Goal: Information Seeking & Learning: Learn about a topic

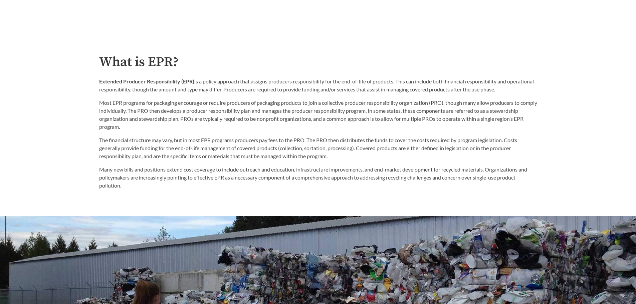
scroll to position [401, 0]
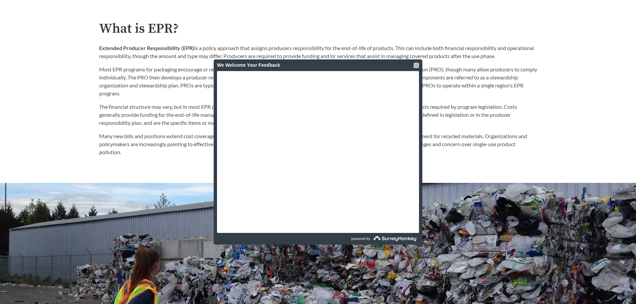
click at [417, 66] on div at bounding box center [416, 65] width 5 height 5
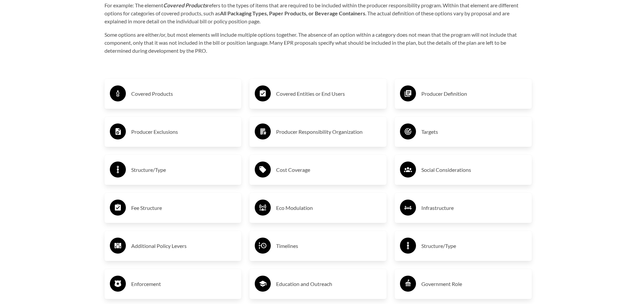
scroll to position [1101, 0]
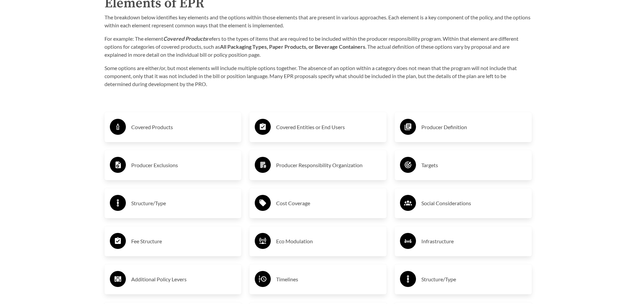
click at [300, 123] on h3 "Covered Entities or End Users" at bounding box center [328, 127] width 105 height 11
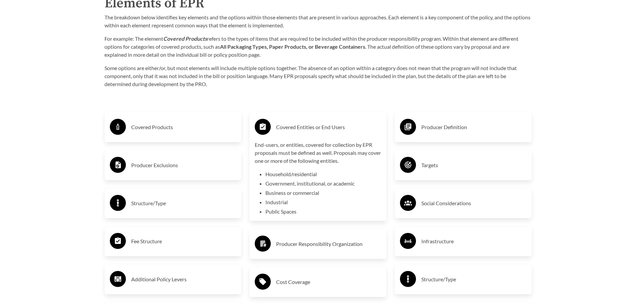
click at [332, 127] on h3 "Covered Entities or End Users" at bounding box center [328, 127] width 105 height 11
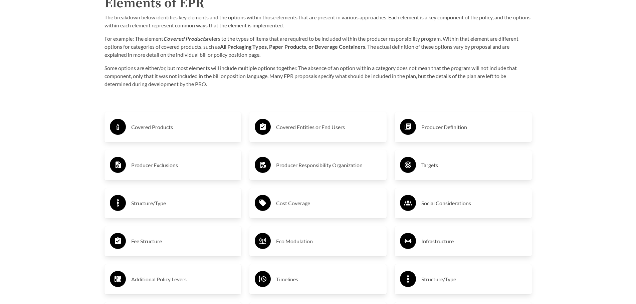
click at [149, 130] on h3 "Covered Products" at bounding box center [183, 127] width 105 height 11
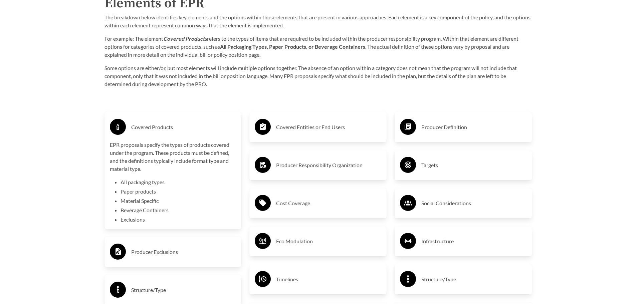
click at [193, 133] on h3 "Covered Products" at bounding box center [183, 127] width 105 height 11
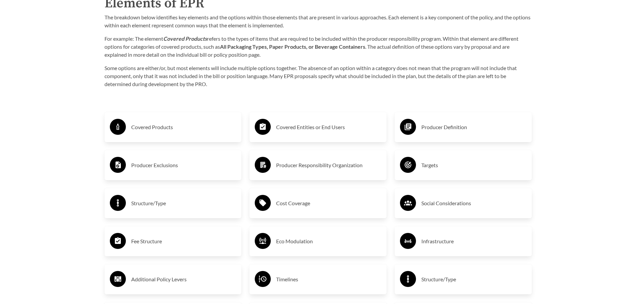
click at [166, 166] on h3 "Producer Exclusions" at bounding box center [183, 165] width 105 height 11
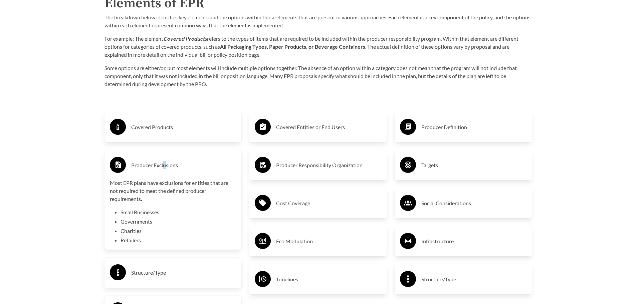
click at [165, 164] on h3 "Producer Exclusions" at bounding box center [183, 165] width 105 height 11
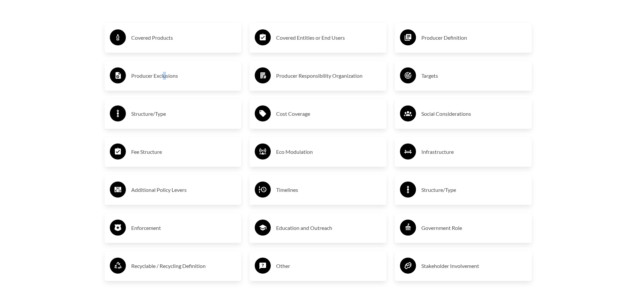
scroll to position [1202, 0]
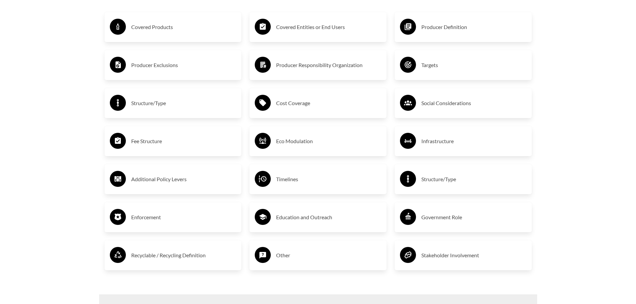
click at [147, 147] on h3 "Fee Structure" at bounding box center [183, 141] width 105 height 11
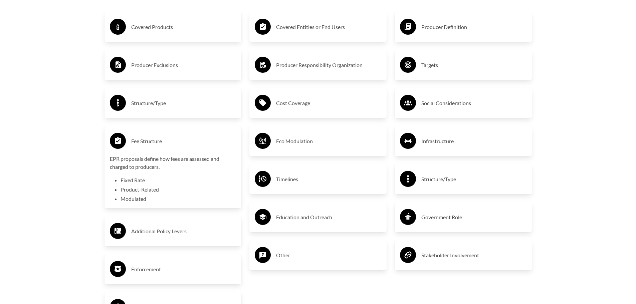
click at [177, 138] on h3 "Fee Structure" at bounding box center [183, 141] width 105 height 11
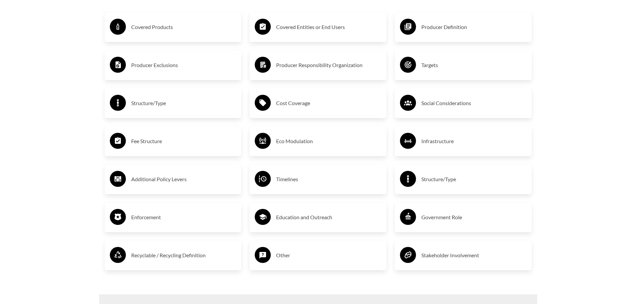
click at [455, 37] on div "Producer Definition" at bounding box center [463, 26] width 126 height 19
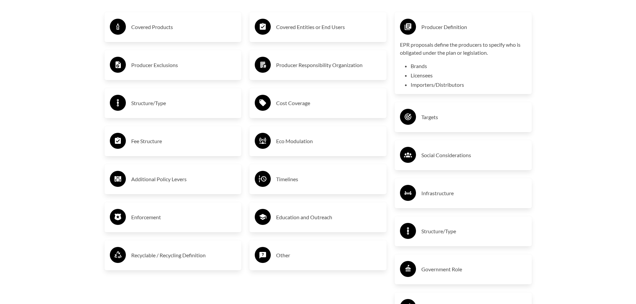
click at [471, 25] on h3 "Producer Definition" at bounding box center [473, 27] width 105 height 11
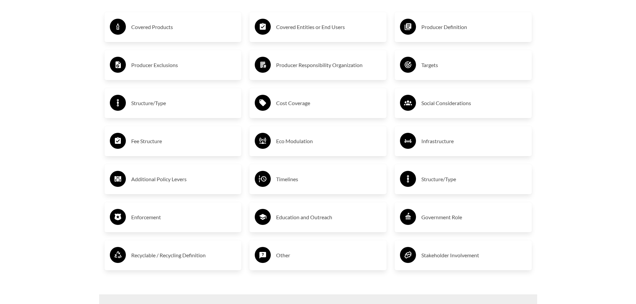
click at [421, 70] on h3 "Targets" at bounding box center [473, 65] width 105 height 11
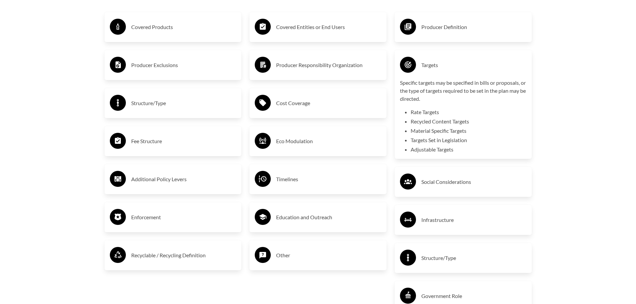
click at [466, 70] on h3 "Targets" at bounding box center [473, 65] width 105 height 11
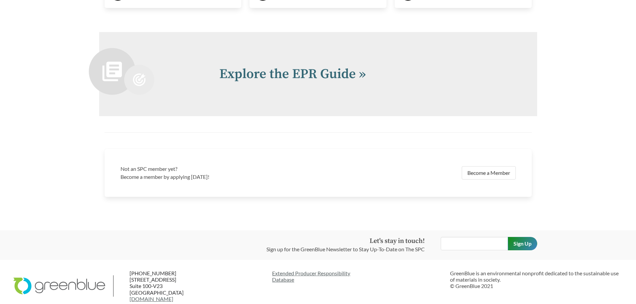
scroll to position [1469, 0]
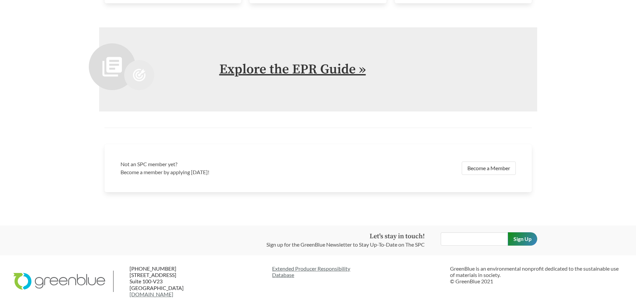
click at [351, 71] on link "Explore the EPR Guide »" at bounding box center [292, 69] width 147 height 17
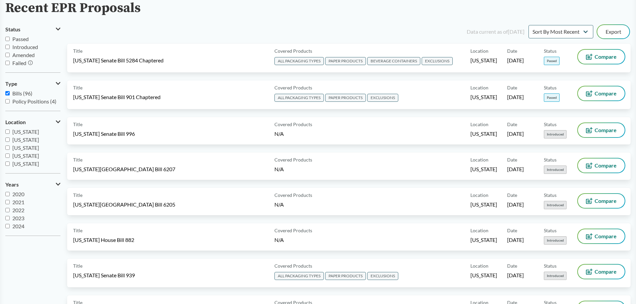
scroll to position [33, 0]
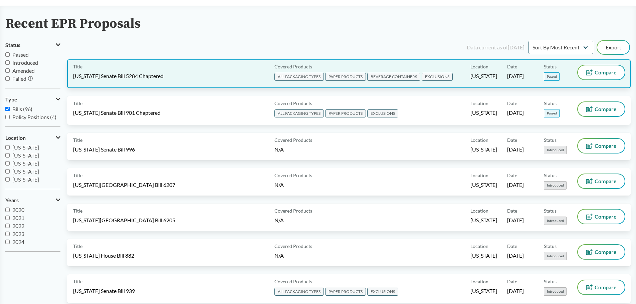
click at [115, 75] on span "[US_STATE] Senate Bill 5284 Chaptered" at bounding box center [118, 75] width 90 height 7
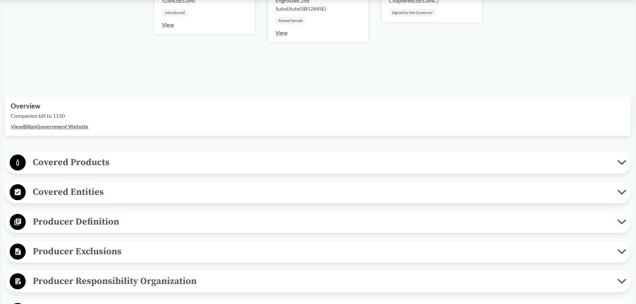
scroll to position [167, 0]
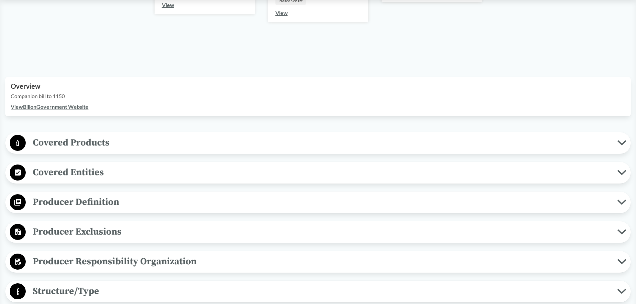
click at [61, 147] on span "Covered Products" at bounding box center [321, 142] width 591 height 15
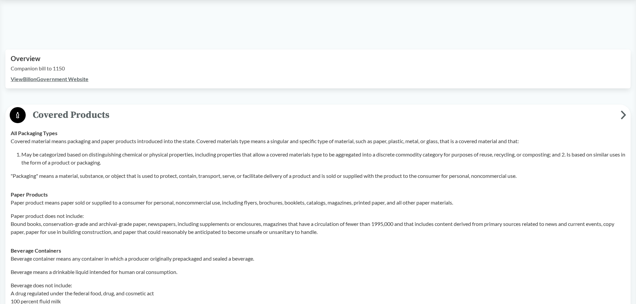
scroll to position [134, 0]
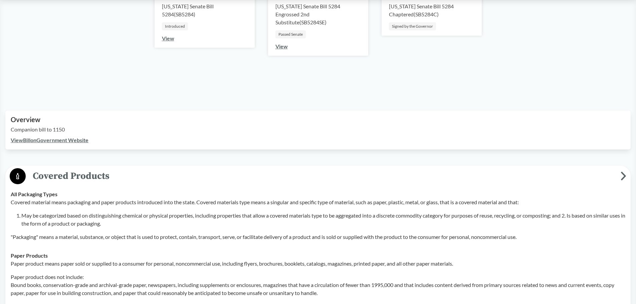
click at [621, 176] on icon at bounding box center [623, 176] width 6 height 9
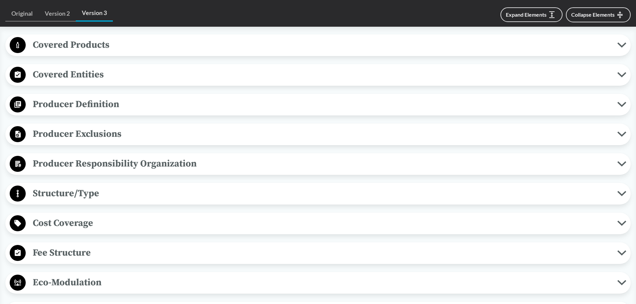
scroll to position [267, 0]
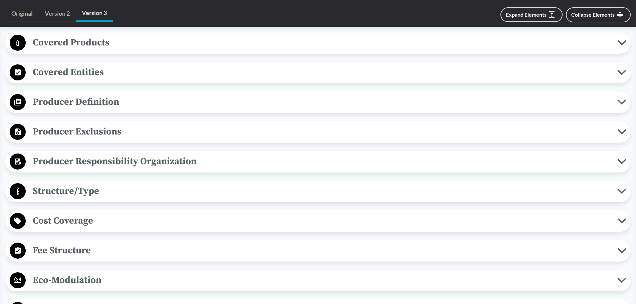
click at [612, 70] on span "Covered Entities" at bounding box center [321, 72] width 591 height 15
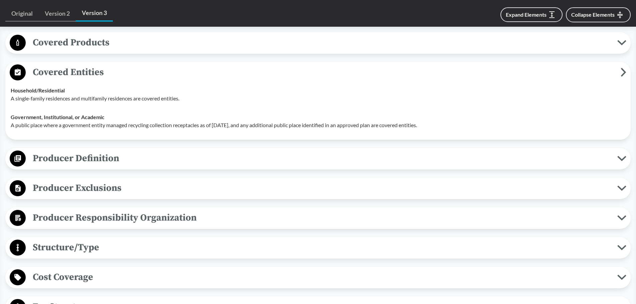
click at [624, 71] on icon at bounding box center [623, 72] width 3 height 7
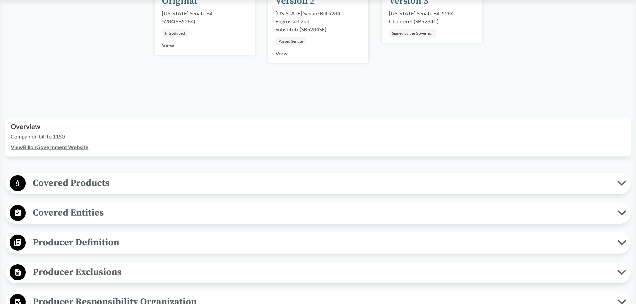
scroll to position [134, 0]
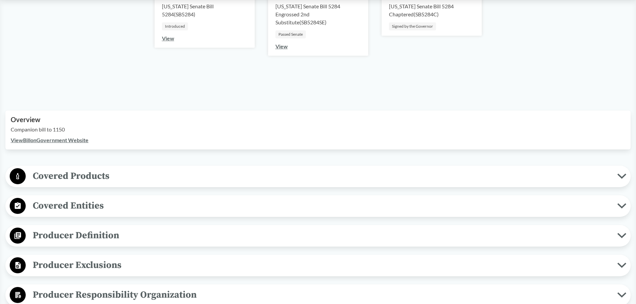
drag, startPoint x: 617, startPoint y: 233, endPoint x: 580, endPoint y: 233, distance: 36.7
click at [617, 233] on span "Producer Definition" at bounding box center [321, 235] width 591 height 15
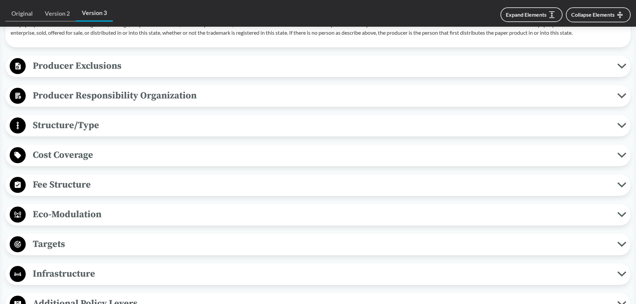
scroll to position [701, 0]
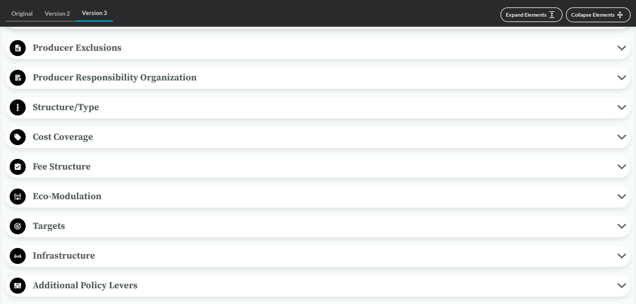
click at [207, 141] on span "Cost Coverage" at bounding box center [321, 136] width 591 height 15
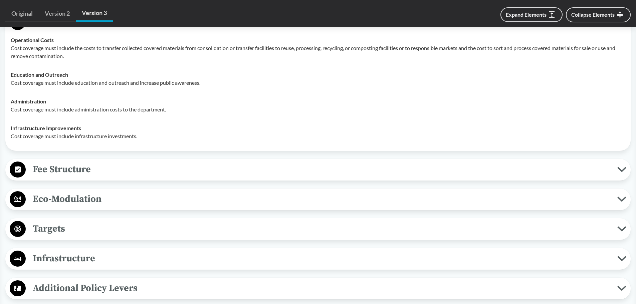
scroll to position [834, 0]
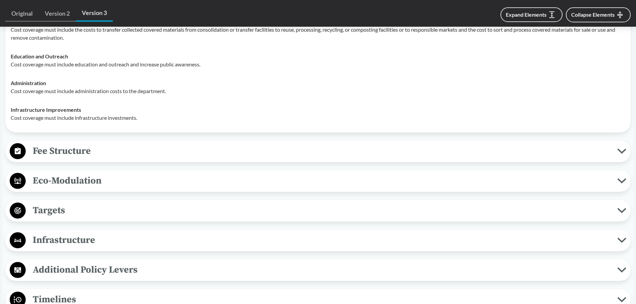
click at [154, 152] on span "Fee Structure" at bounding box center [321, 151] width 591 height 15
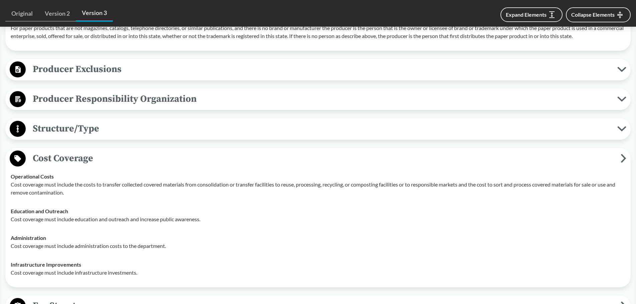
scroll to position [601, 0]
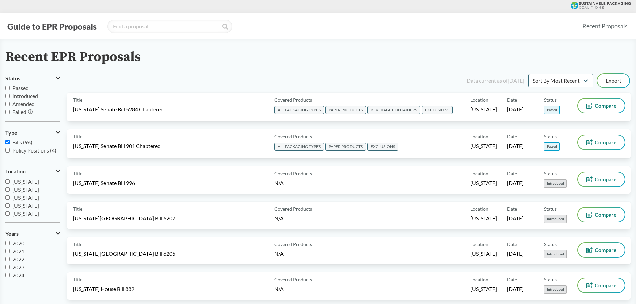
scroll to position [100, 0]
click at [7, 201] on input "[US_STATE]" at bounding box center [7, 201] width 4 height 4
checkbox input "true"
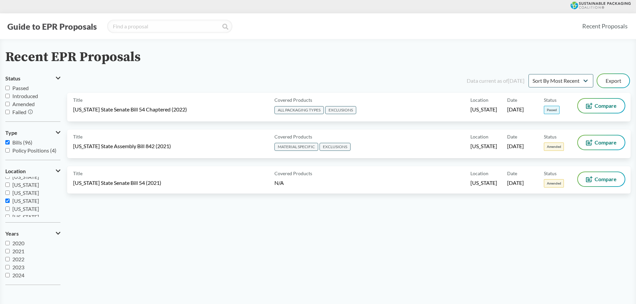
drag, startPoint x: 226, startPoint y: 256, endPoint x: 376, endPoint y: 217, distance: 155.4
click at [229, 255] on div "Data current as of [DATE] Sort By Most Recent Sort By Status Export Title [US_S…" at bounding box center [348, 182] width 563 height 218
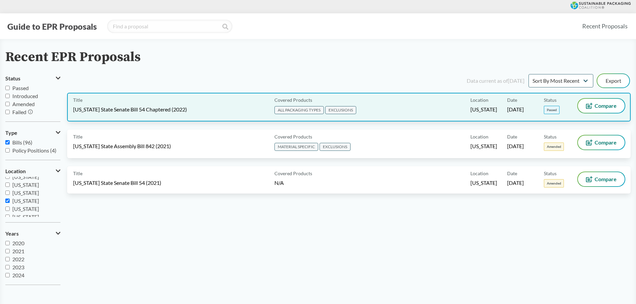
click at [524, 109] on span "[DATE]" at bounding box center [515, 109] width 17 height 7
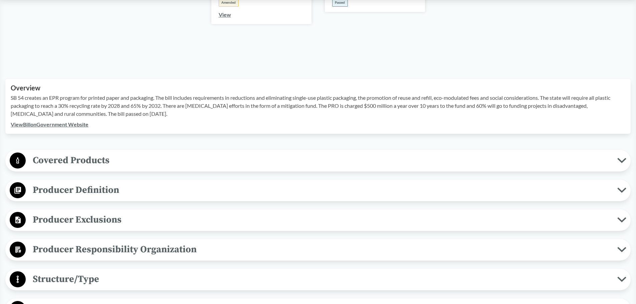
scroll to position [200, 0]
